Goal: Information Seeking & Learning: Learn about a topic

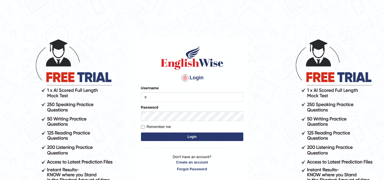
type input "vamshikumar"
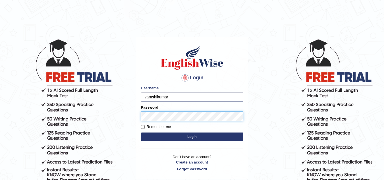
click at [141, 133] on button "Login" at bounding box center [192, 137] width 102 height 9
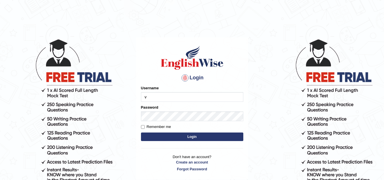
type input "vamshikumar"
click at [172, 140] on button "Login" at bounding box center [192, 137] width 102 height 9
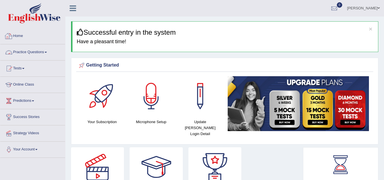
click at [24, 53] on link "Practice Questions" at bounding box center [32, 51] width 65 height 14
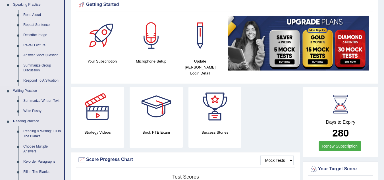
scroll to position [65, 0]
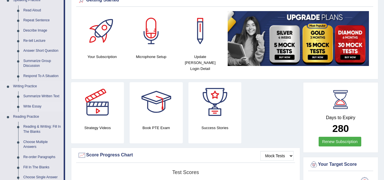
click at [32, 105] on link "Write Essay" at bounding box center [42, 107] width 43 height 10
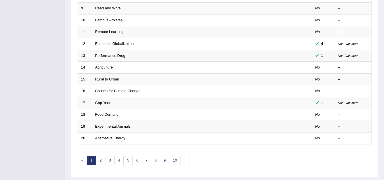
scroll to position [181, 0]
click at [101, 156] on link "2" at bounding box center [100, 160] width 9 height 9
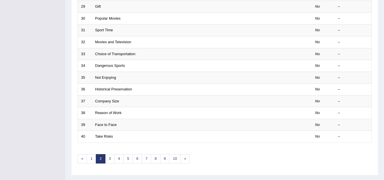
scroll to position [184, 0]
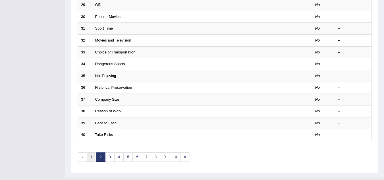
click at [92, 154] on link "1" at bounding box center [91, 156] width 9 height 9
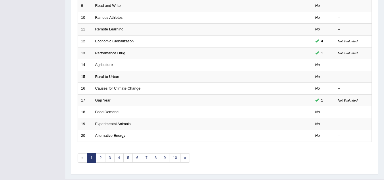
scroll to position [197, 0]
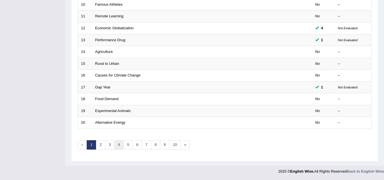
click at [120, 147] on link "4" at bounding box center [118, 144] width 9 height 9
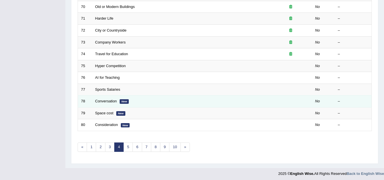
scroll to position [197, 0]
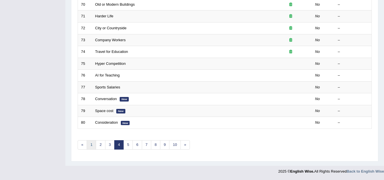
click at [92, 143] on link "1" at bounding box center [91, 144] width 9 height 9
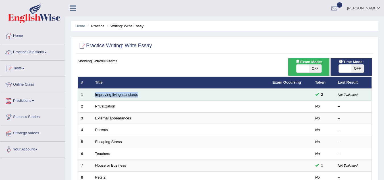
drag, startPoint x: 146, startPoint y: 96, endPoint x: 95, endPoint y: 93, distance: 51.3
click at [95, 93] on td "Improving living standards" at bounding box center [180, 95] width 177 height 12
copy link "Improving living standards"
click at [126, 94] on link "Improving living standards" at bounding box center [116, 94] width 43 height 4
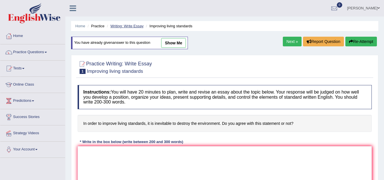
click at [137, 26] on link "Writing: Write Essay" at bounding box center [126, 26] width 33 height 4
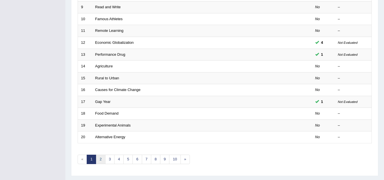
click at [100, 160] on link "2" at bounding box center [100, 159] width 9 height 9
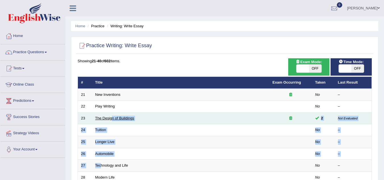
click at [112, 116] on link "The Design of Buildings" at bounding box center [114, 118] width 39 height 4
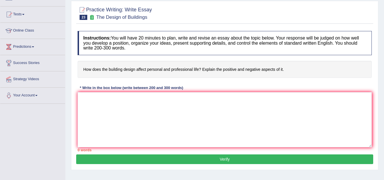
scroll to position [33, 0]
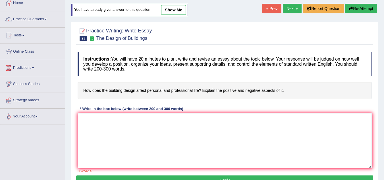
click at [178, 9] on link "show me" at bounding box center [173, 10] width 25 height 10
type textarea "In the current era of scientific and technological progress, we find ourselves …"
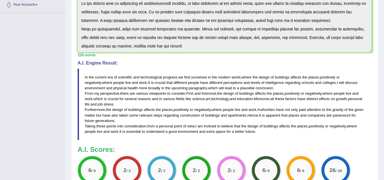
scroll to position [145, 0]
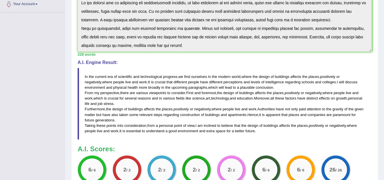
drag, startPoint x: 84, startPoint y: 77, endPoint x: 177, endPoint y: 123, distance: 103.8
click at [177, 123] on blockquote "In the current era of scientific and technological progress , we find ourselves…" at bounding box center [225, 104] width 294 height 72
drag, startPoint x: 263, startPoint y: 132, endPoint x: 152, endPoint y: 106, distance: 113.3
click at [152, 106] on blockquote "In the current era of scientific and technological progress , we find ourselves…" at bounding box center [225, 104] width 294 height 72
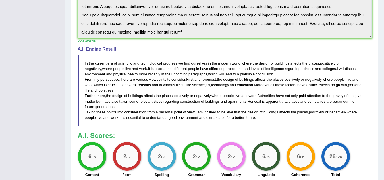
scroll to position [158, 0]
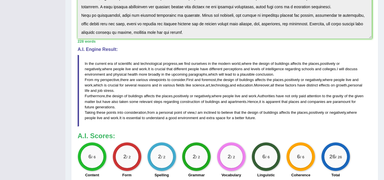
drag, startPoint x: 82, startPoint y: 62, endPoint x: 120, endPoint y: 89, distance: 46.6
click at [120, 89] on blockquote "In the current era of scientific and technological progress , we find ourselves…" at bounding box center [225, 91] width 294 height 72
click at [159, 112] on blockquote "In the current era of scientific and technological progress , we find ourselves…" at bounding box center [225, 91] width 294 height 72
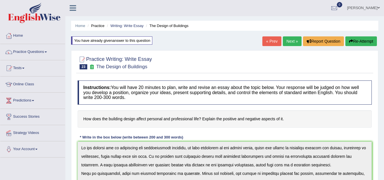
scroll to position [0, 0]
click at [356, 41] on button "Re-Attempt" at bounding box center [362, 42] width 32 height 10
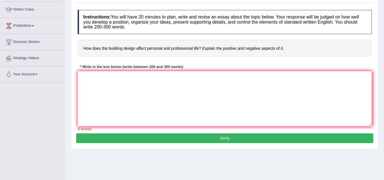
scroll to position [75, 0]
click at [150, 91] on textarea at bounding box center [225, 98] width 294 height 55
paste textarea "n the current era of scientific and technological progress, we find ourselves i…"
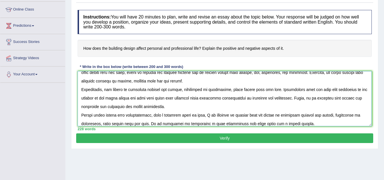
scroll to position [0, 0]
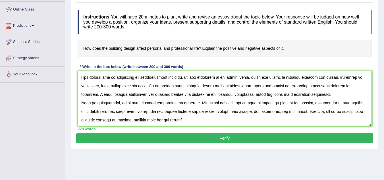
click at [79, 75] on textarea at bounding box center [225, 98] width 294 height 55
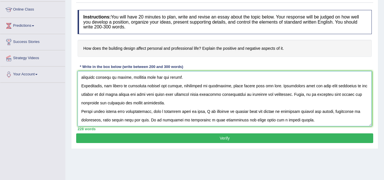
type textarea "In the current era of scientific and technological progress, we find ourselves …"
click at [187, 139] on button "Verify" at bounding box center [224, 138] width 297 height 10
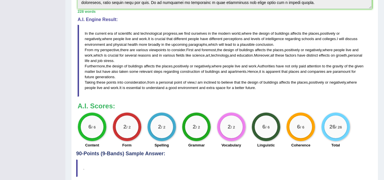
scroll to position [0, 0]
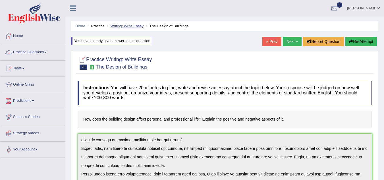
click at [134, 24] on link "Writing: Write Essay" at bounding box center [126, 26] width 33 height 4
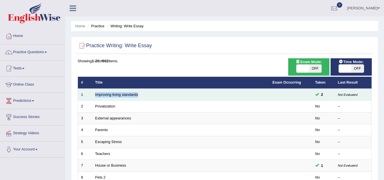
drag, startPoint x: 144, startPoint y: 96, endPoint x: 95, endPoint y: 92, distance: 48.5
click at [95, 92] on td "Improving living standards" at bounding box center [180, 95] width 177 height 12
copy link "Improving living standards"
click at [132, 96] on link "Improving living standards" at bounding box center [116, 94] width 43 height 4
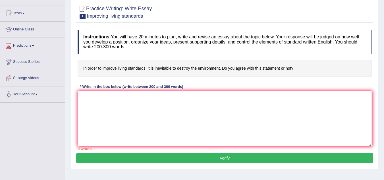
scroll to position [56, 0]
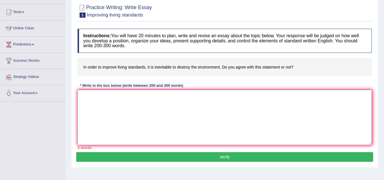
click at [148, 113] on textarea at bounding box center [225, 117] width 294 height 55
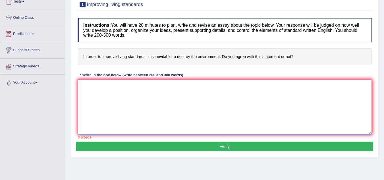
scroll to position [67, 0]
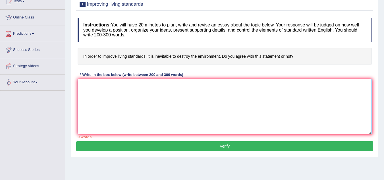
paste textarea "In the current era of scientific and technological progress, we find ourselves …"
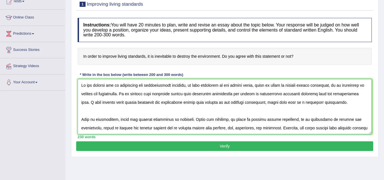
scroll to position [56, 0]
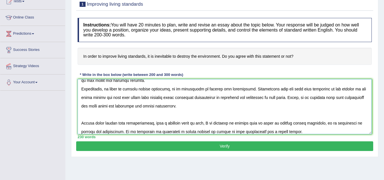
type textarea "In the current era of scientific and technological progress, we find ourselves …"
click at [146, 148] on button "Verify" at bounding box center [224, 146] width 297 height 10
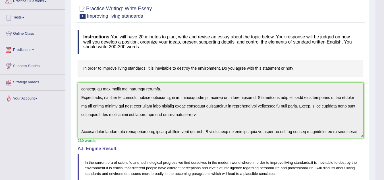
scroll to position [0, 0]
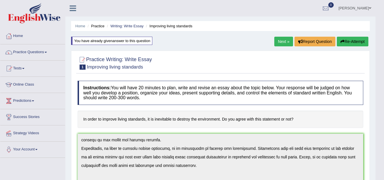
click at [360, 43] on button "Re-Attempt" at bounding box center [353, 42] width 32 height 10
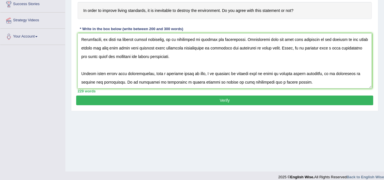
scroll to position [119, 0]
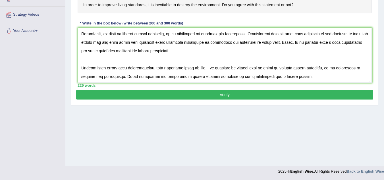
type textarea "In the current era of scientific and technological progress, we find ourselves …"
click at [161, 95] on button "Verify" at bounding box center [224, 95] width 297 height 10
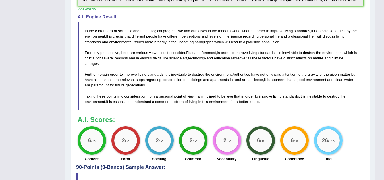
scroll to position [185, 0]
